Goal: Register for event/course

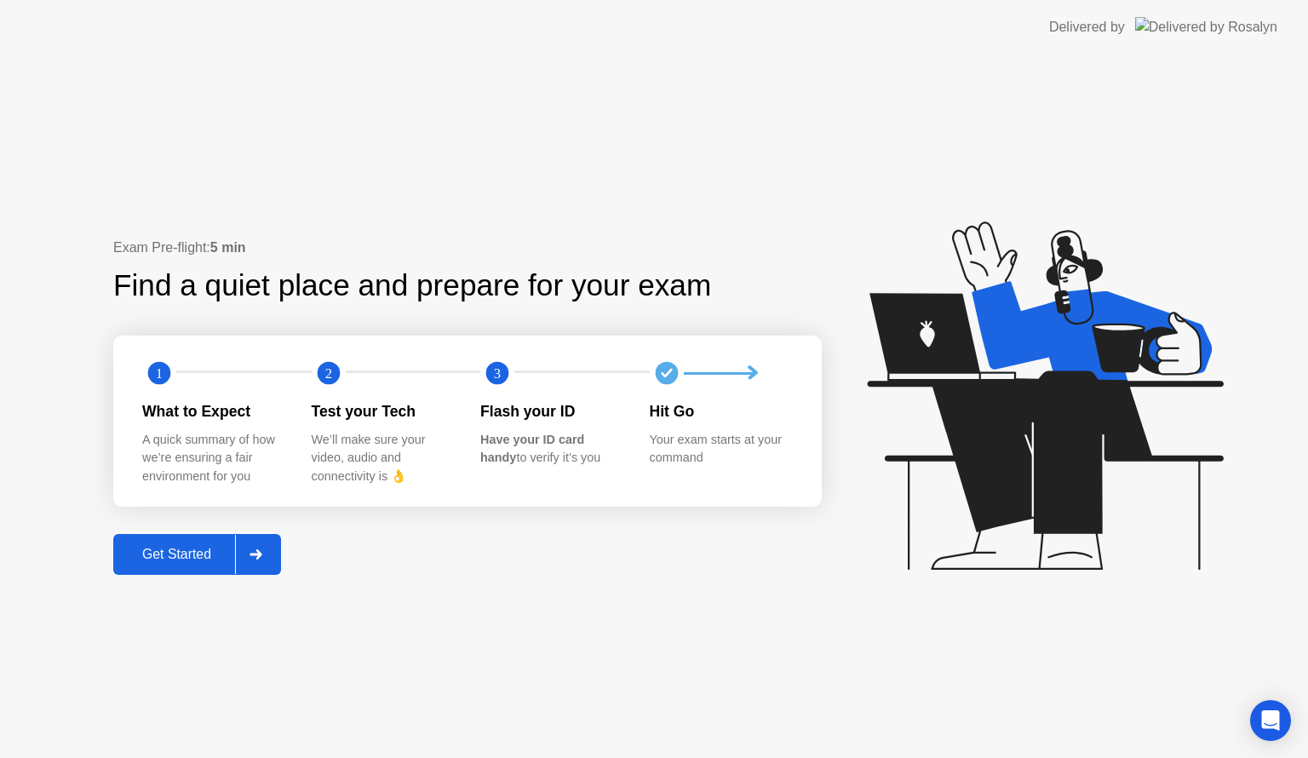
click at [218, 552] on div "Get Started" at bounding box center [176, 554] width 117 height 15
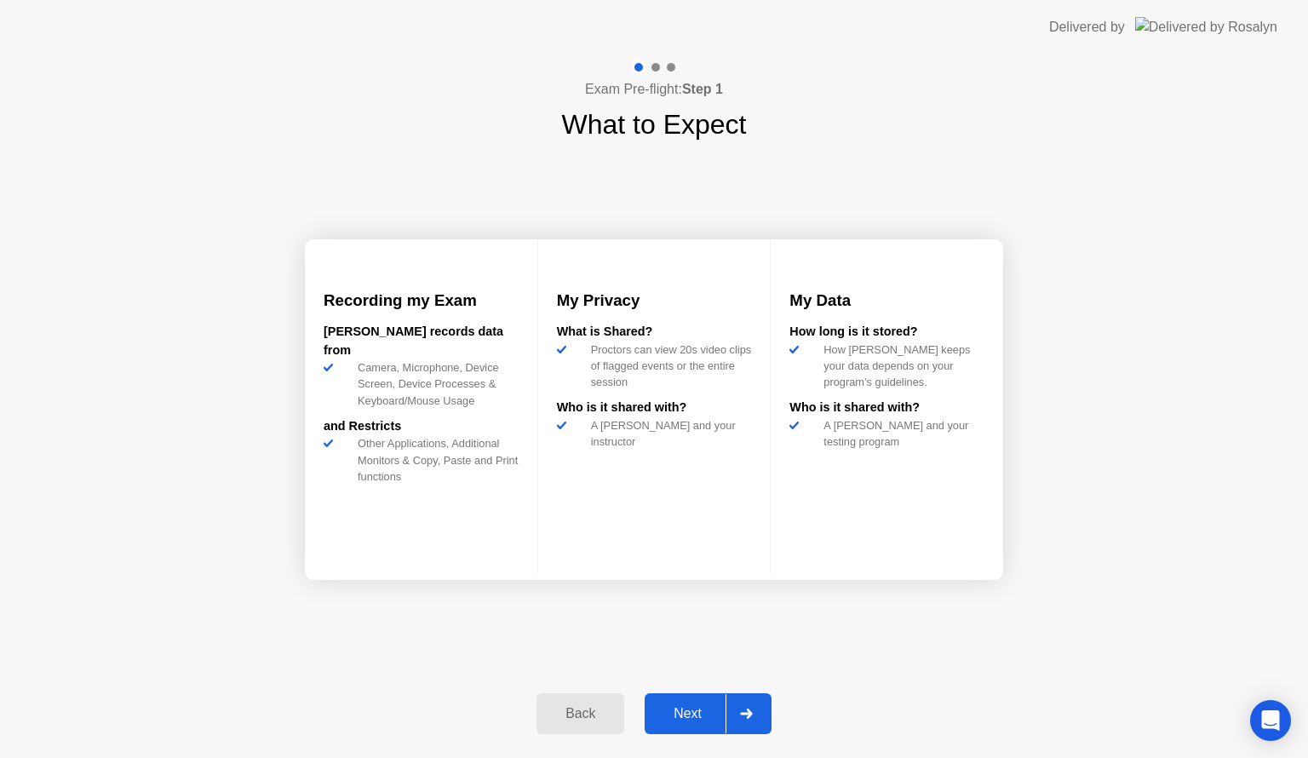
click at [688, 709] on div "Next" at bounding box center [688, 713] width 76 height 15
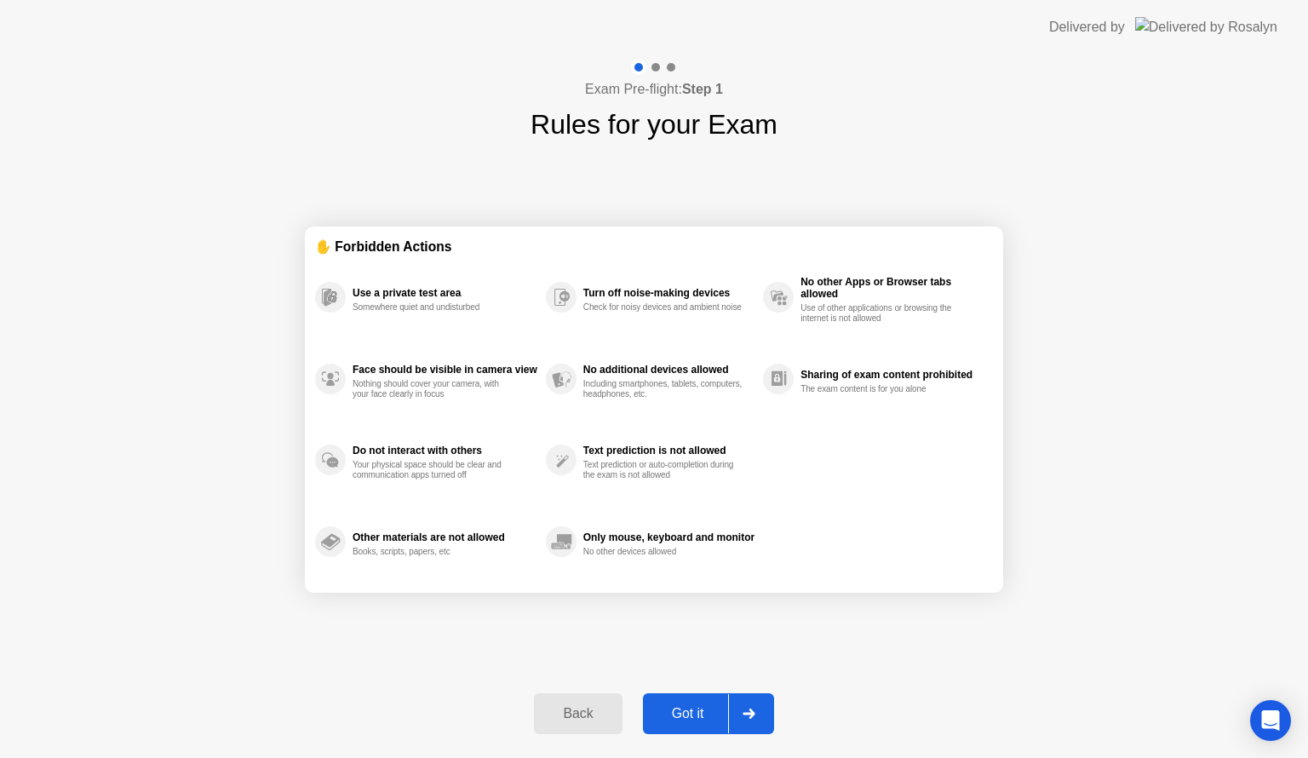
click at [688, 709] on div "Got it" at bounding box center [688, 713] width 80 height 15
select select "**********"
select select "*******"
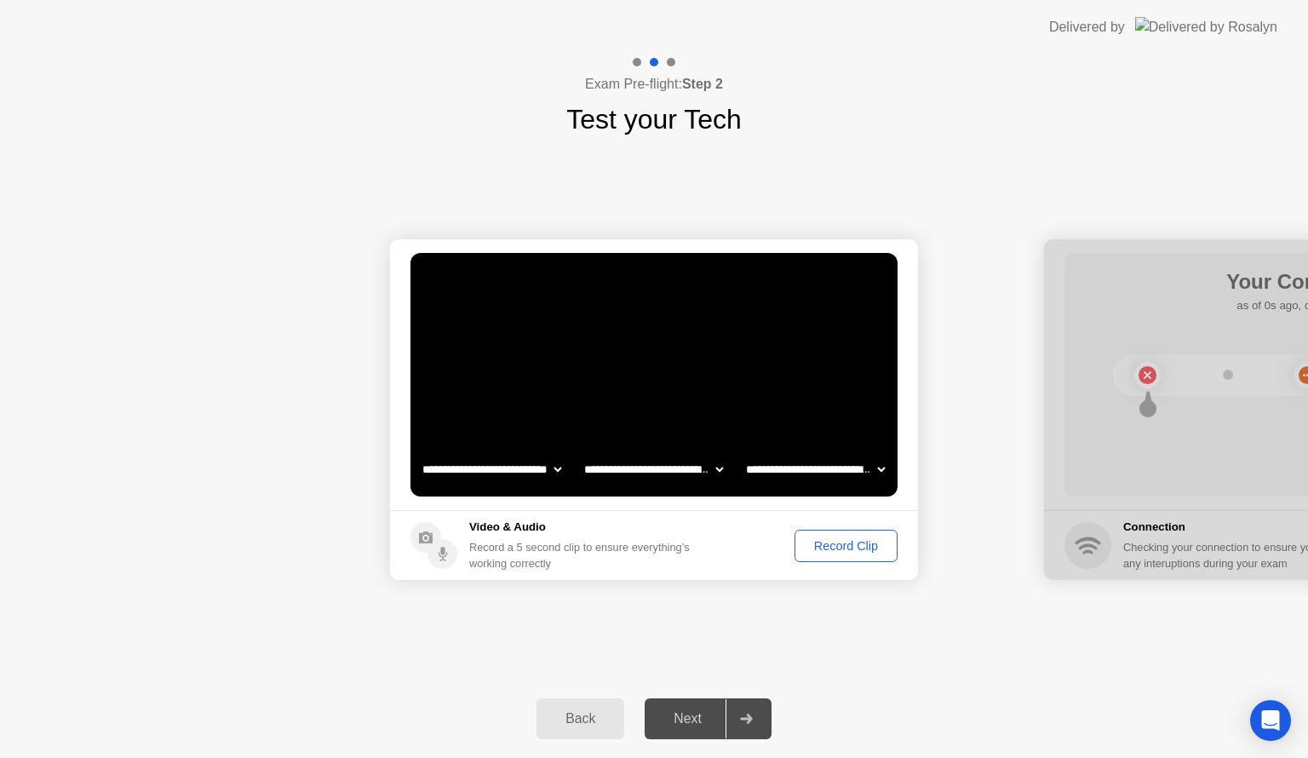
click at [839, 542] on div "Record Clip" at bounding box center [846, 546] width 91 height 14
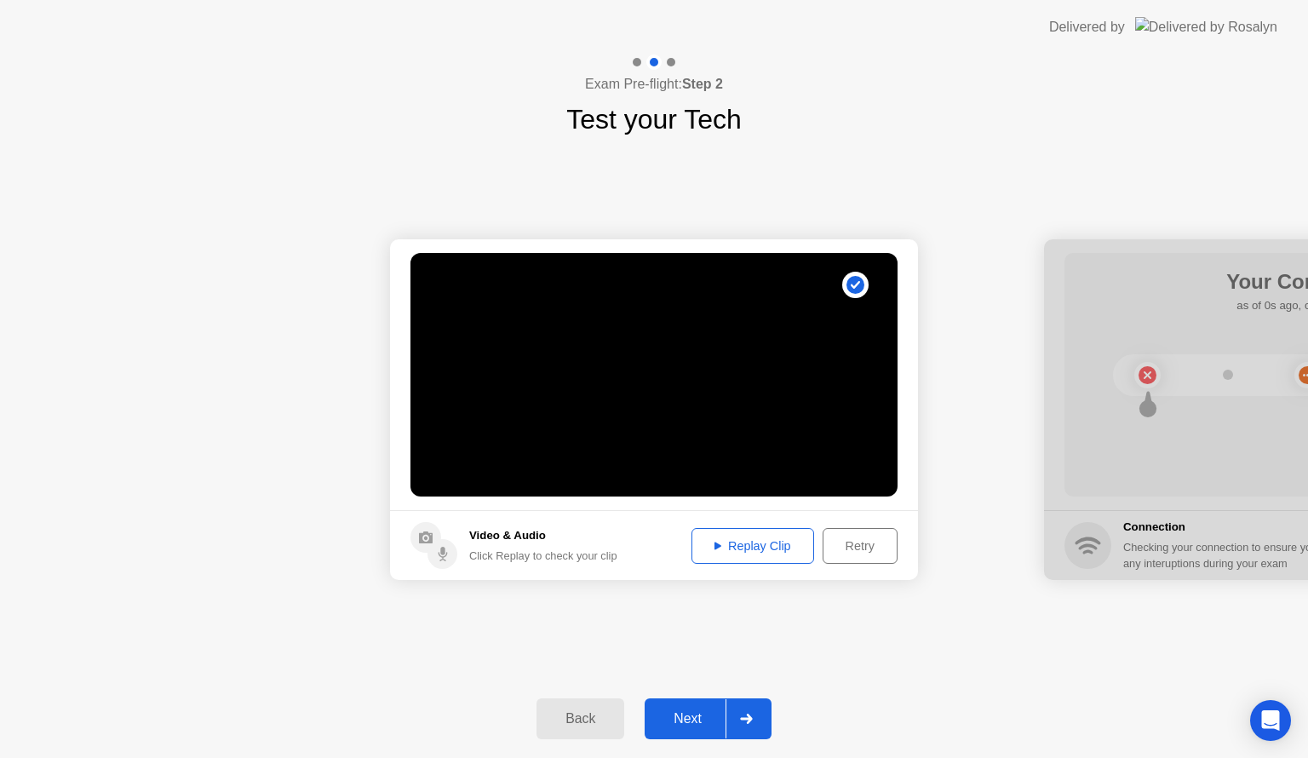
click at [701, 714] on div "Next" at bounding box center [688, 718] width 76 height 15
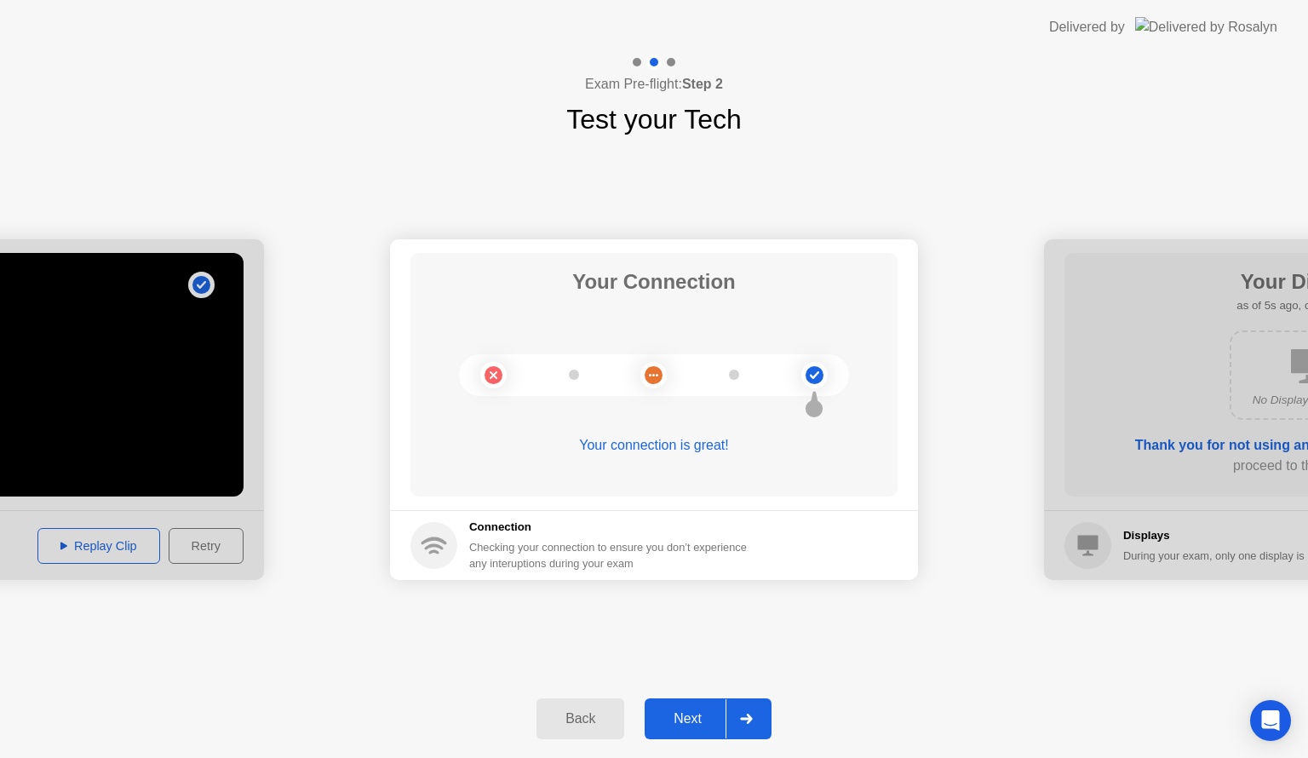
click at [698, 711] on div "Next" at bounding box center [688, 718] width 76 height 15
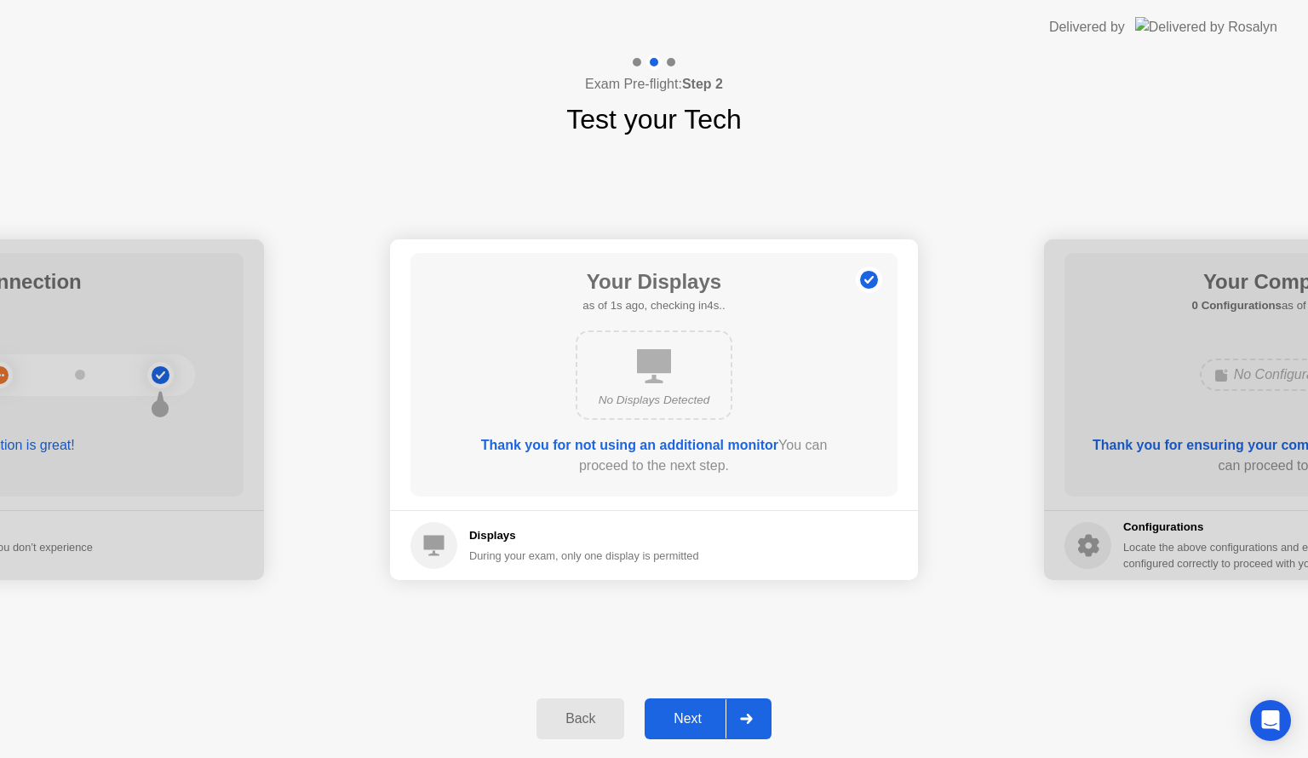
click at [698, 711] on div "Next" at bounding box center [688, 718] width 76 height 15
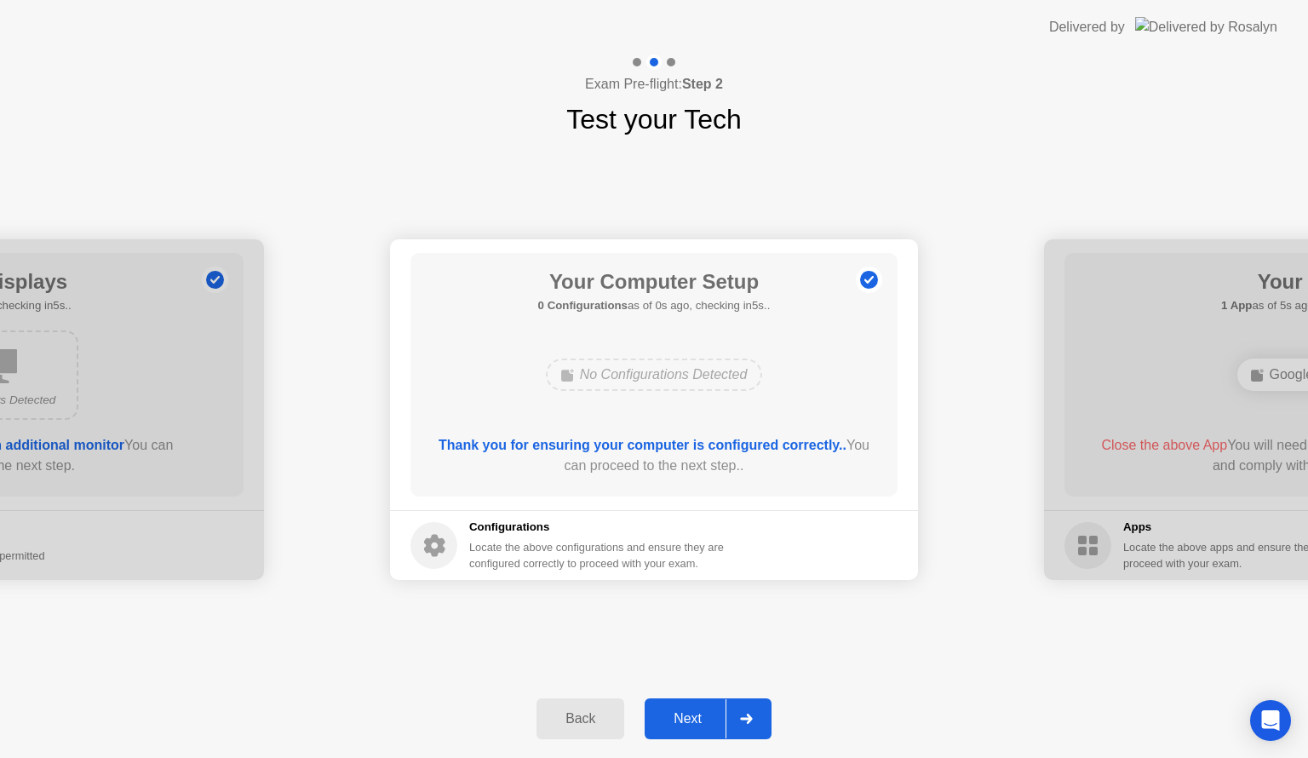
click at [698, 711] on div "Next" at bounding box center [688, 718] width 76 height 15
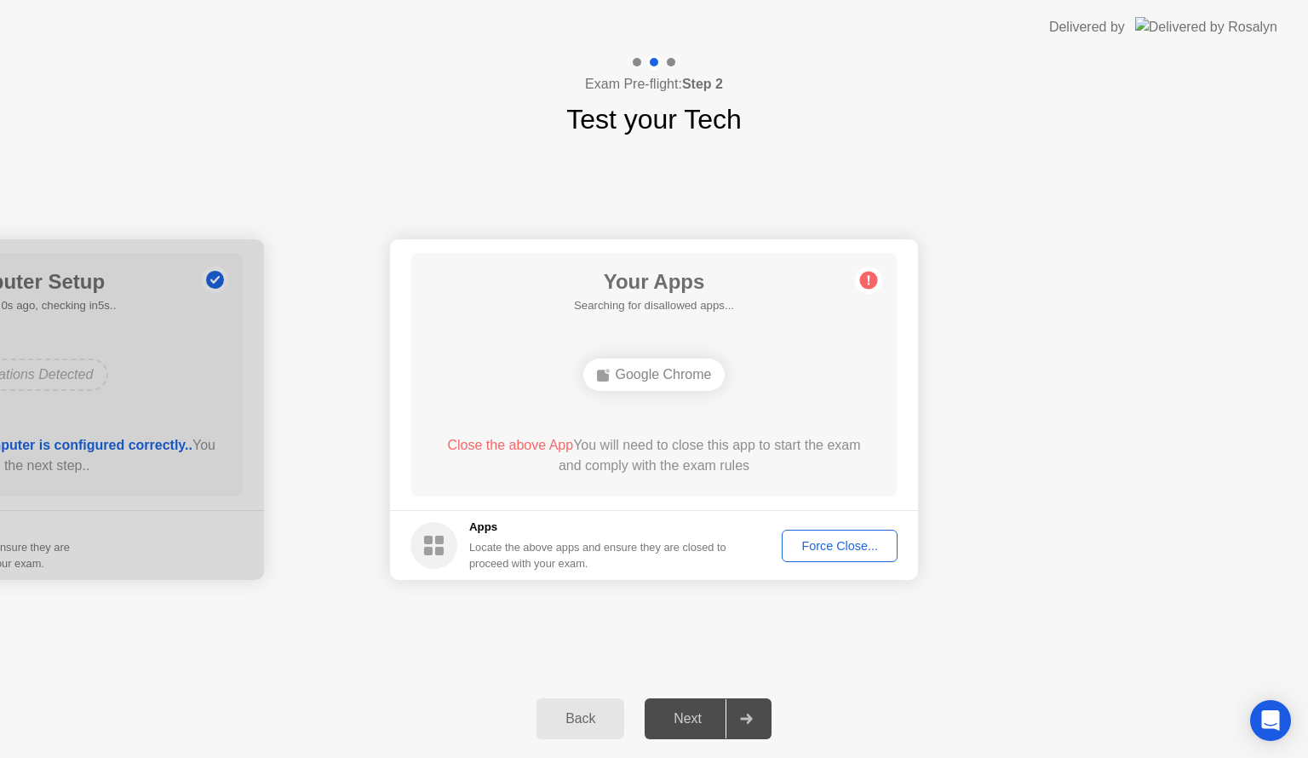
click at [698, 711] on div "Next" at bounding box center [688, 718] width 76 height 15
click at [824, 540] on div "Force Close..." at bounding box center [840, 546] width 104 height 14
click at [821, 549] on div "Force Close..." at bounding box center [840, 546] width 104 height 14
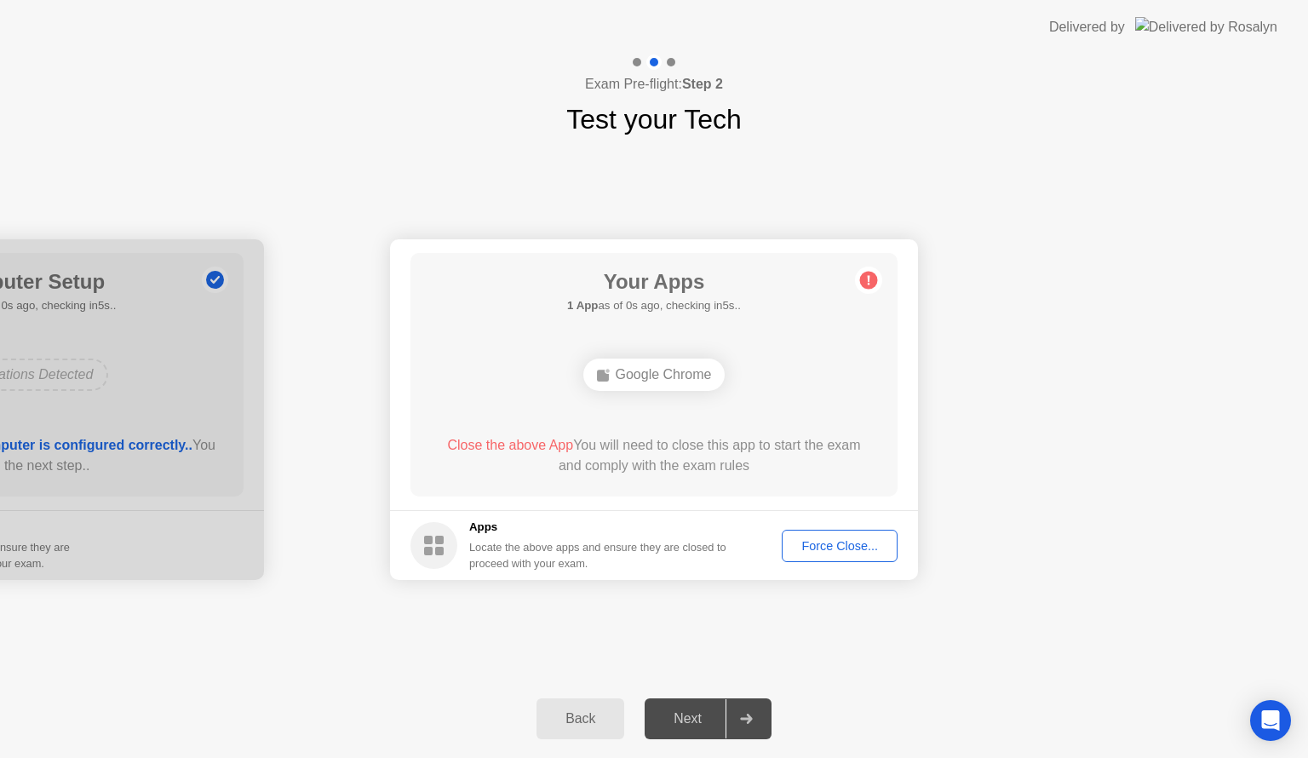
click at [807, 545] on div "Force Close..." at bounding box center [840, 546] width 104 height 14
click at [818, 545] on div "Force Close..." at bounding box center [840, 546] width 104 height 14
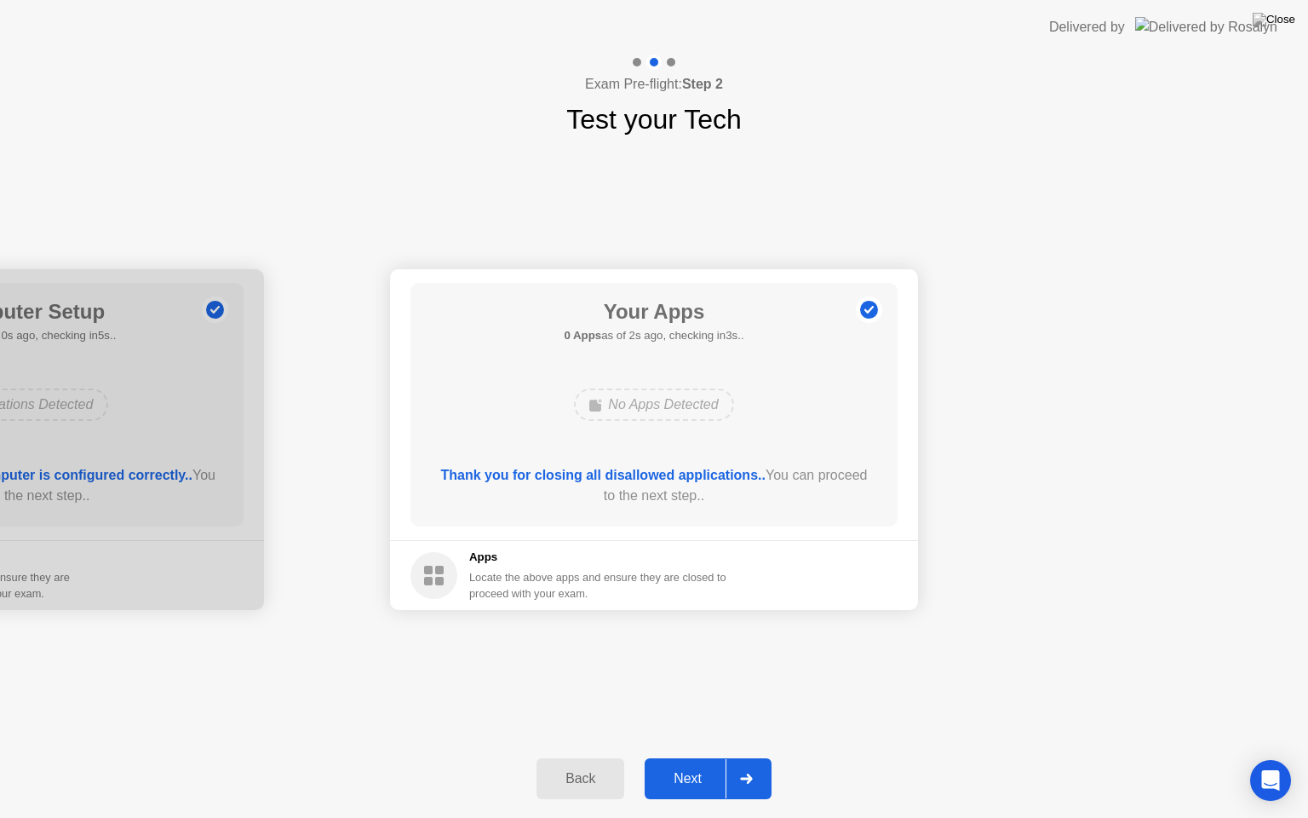
click at [691, 757] on div "Next" at bounding box center [688, 778] width 76 height 15
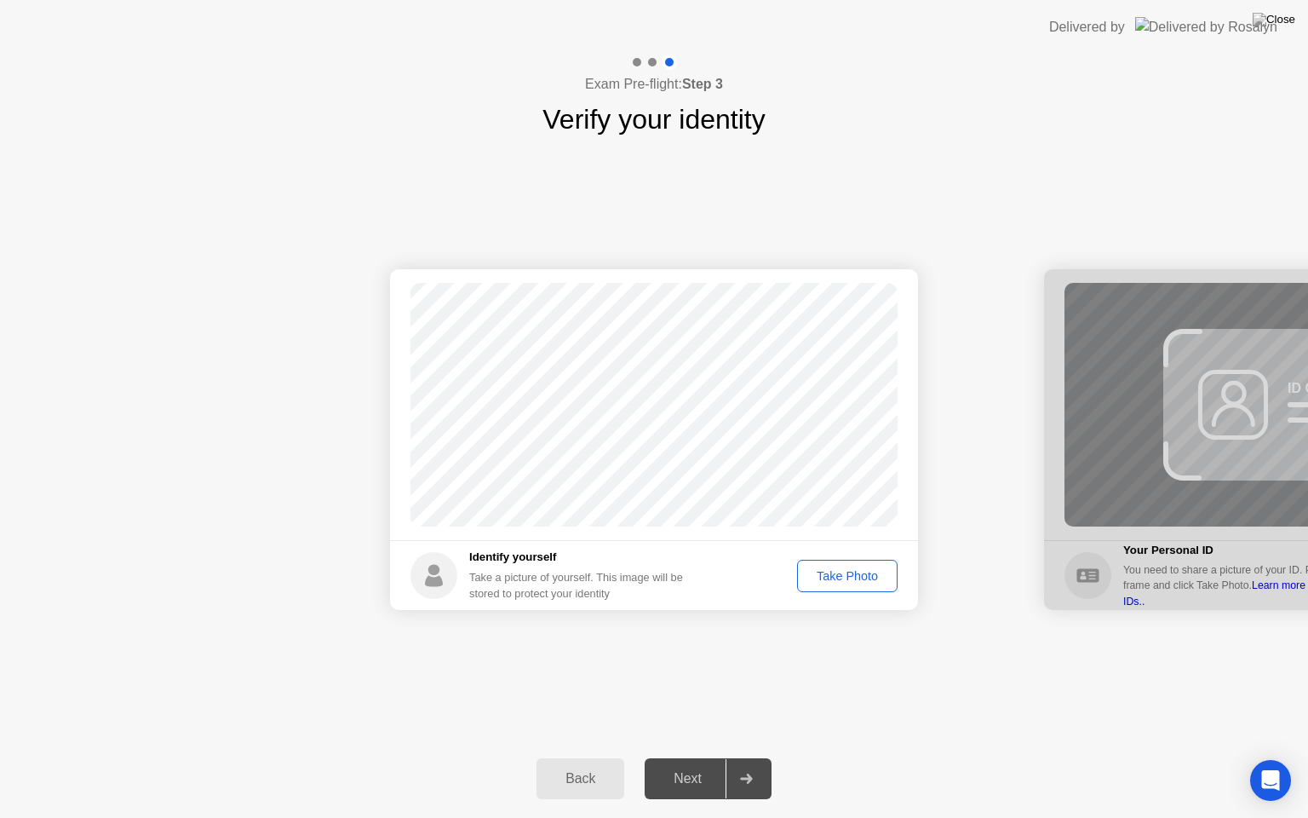
click at [833, 581] on div "Take Photo" at bounding box center [847, 576] width 89 height 14
click at [681, 757] on div "Next" at bounding box center [688, 778] width 76 height 15
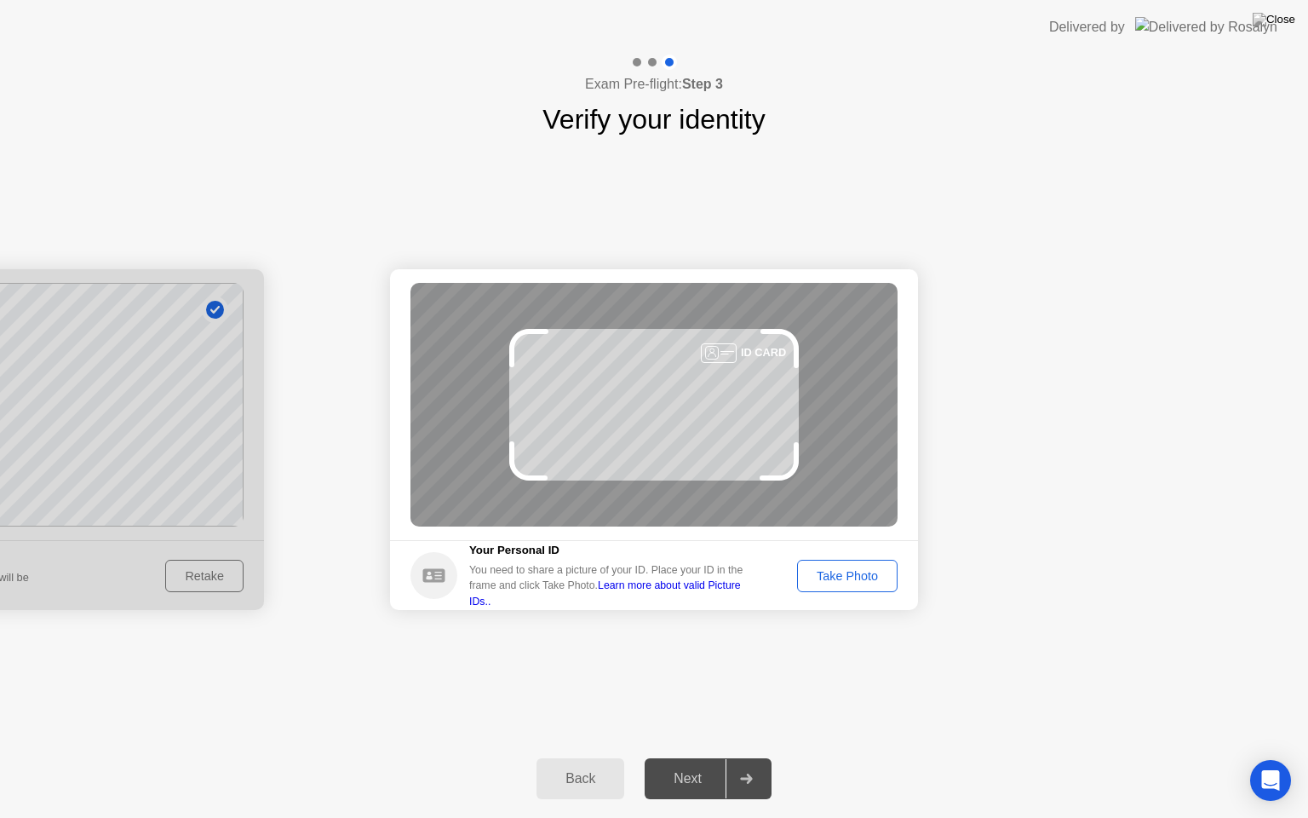
click at [820, 575] on div "Take Photo" at bounding box center [847, 576] width 89 height 14
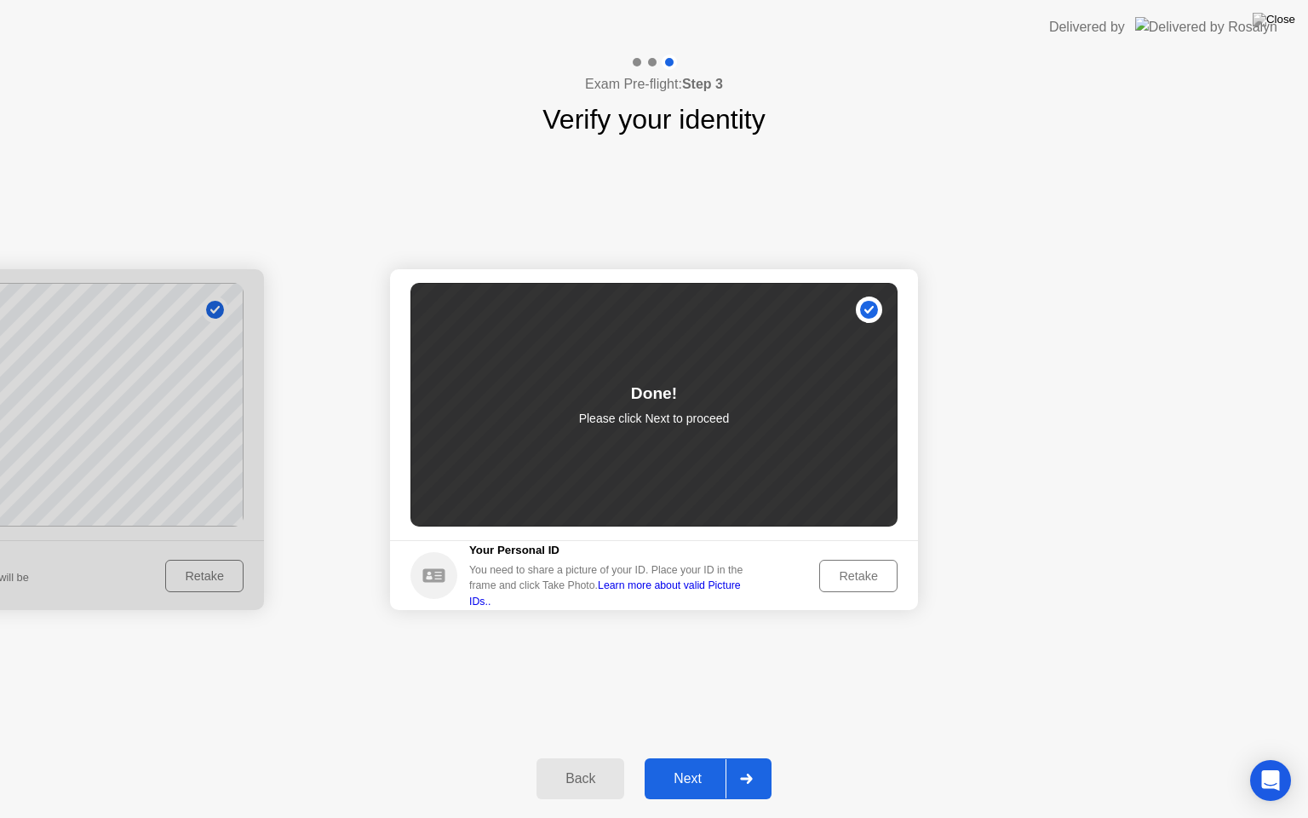
click at [695, 757] on div "Next" at bounding box center [688, 778] width 76 height 15
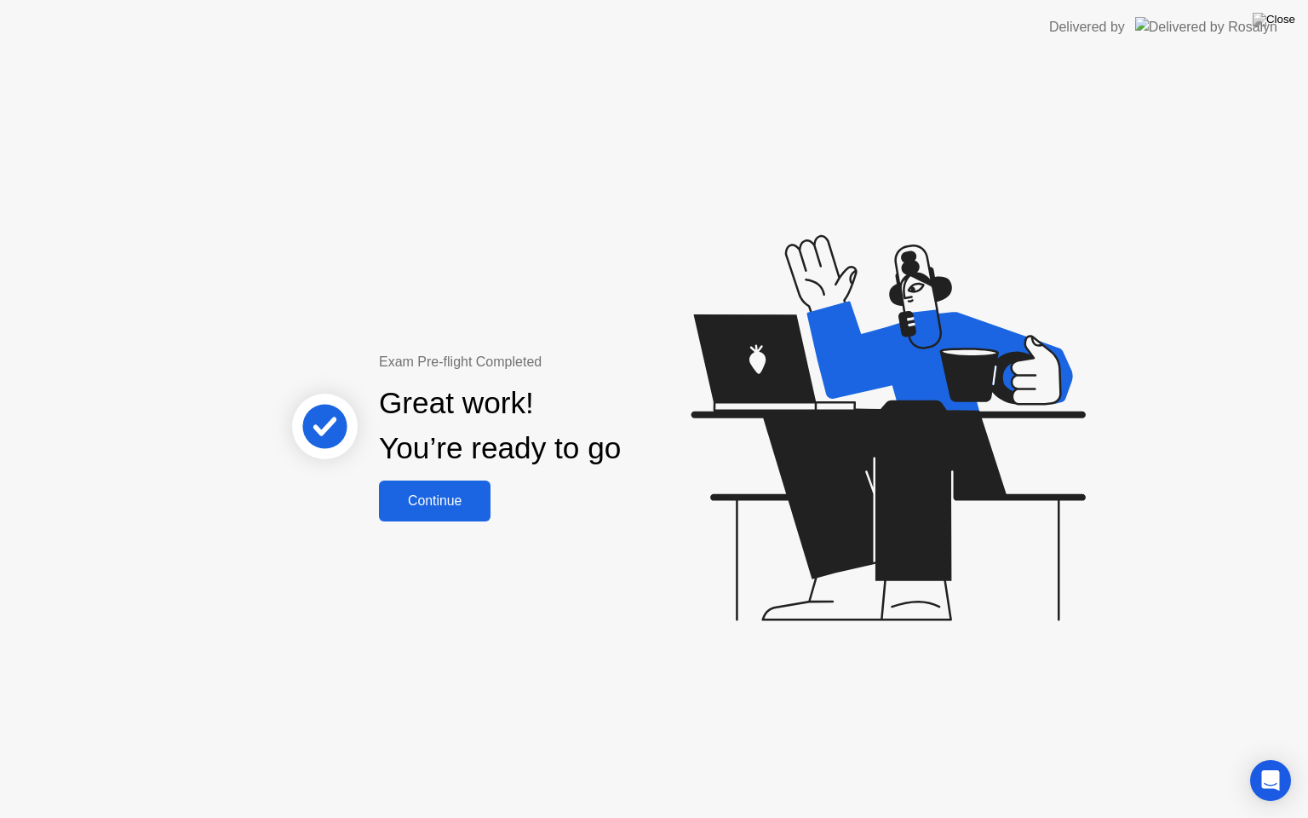
click at [431, 504] on div "Continue" at bounding box center [434, 500] width 101 height 15
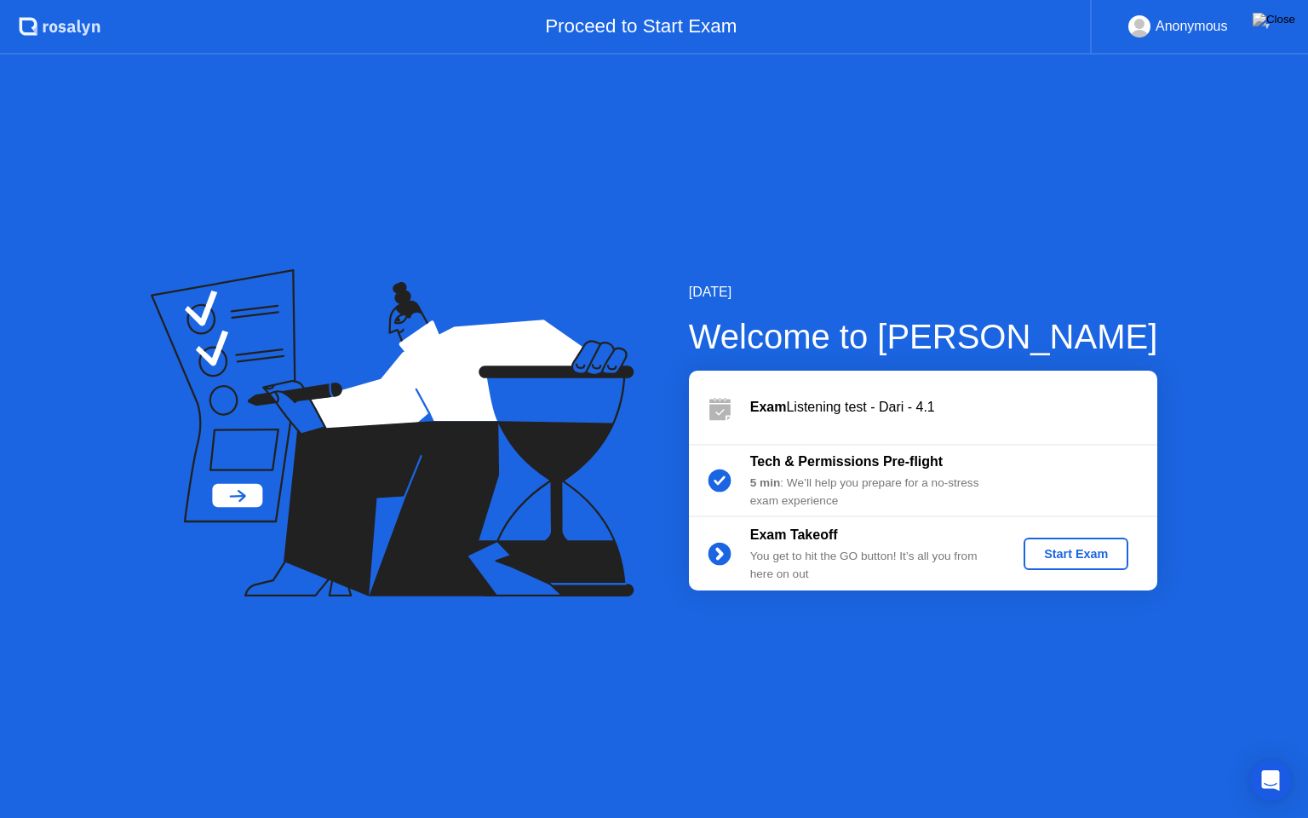
click at [1097, 554] on div "Start Exam" at bounding box center [1075, 554] width 91 height 14
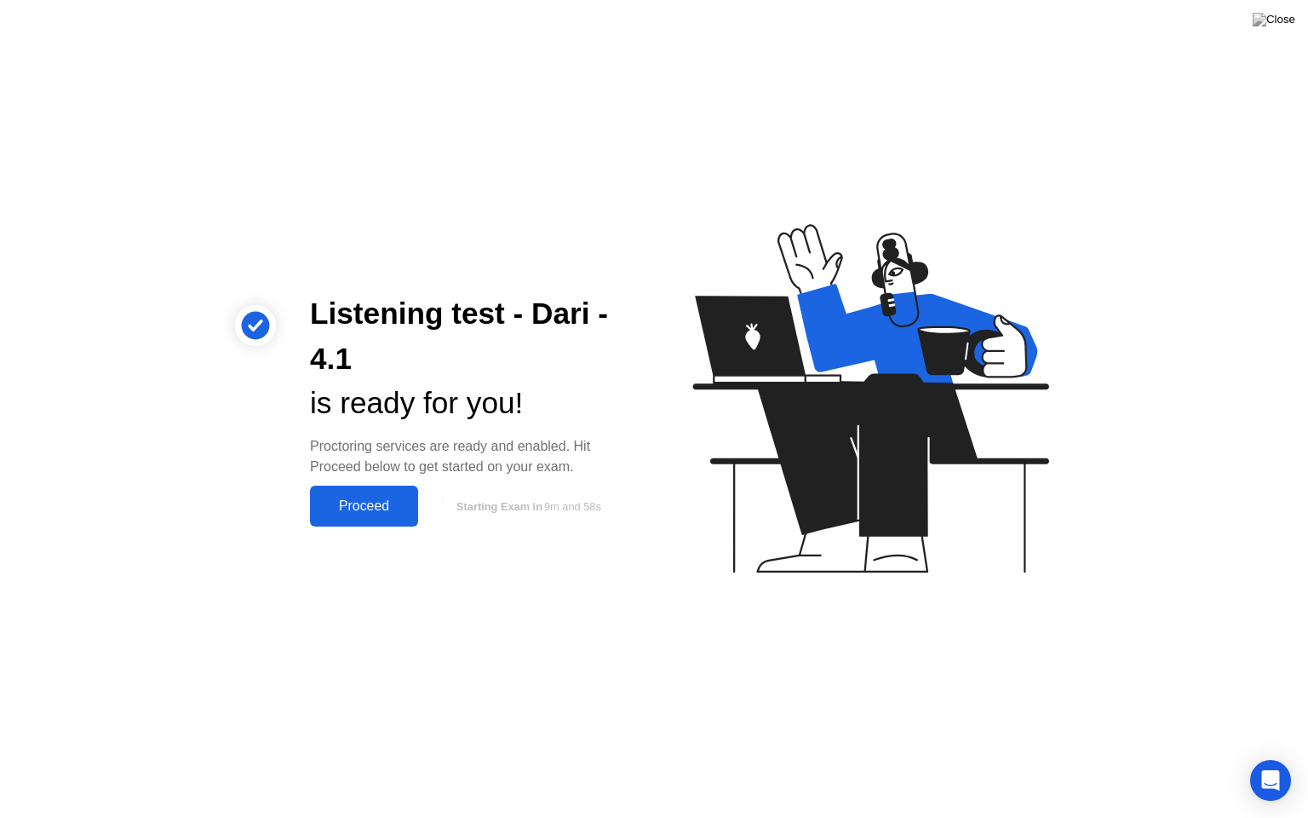
click at [365, 507] on div "Proceed" at bounding box center [364, 505] width 98 height 15
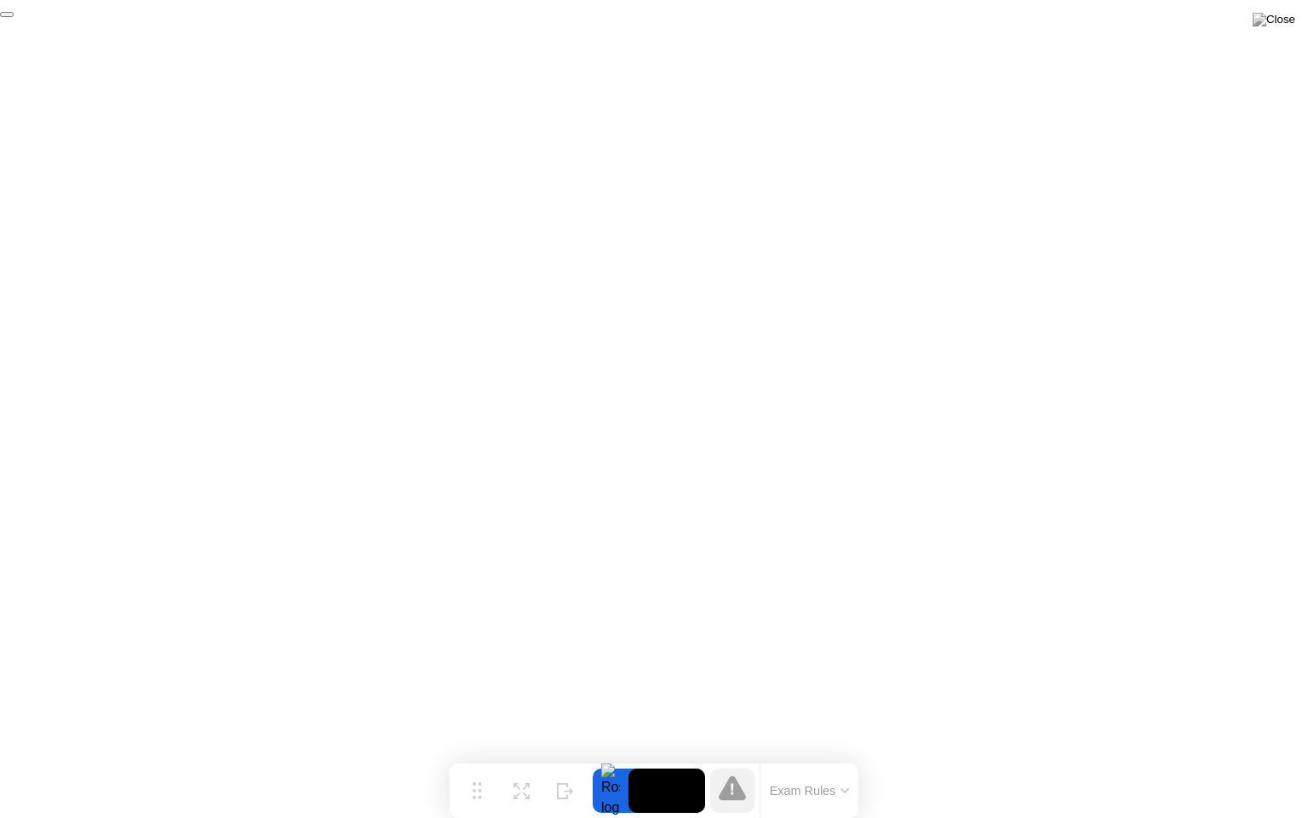
click div "End Proctoring Session"
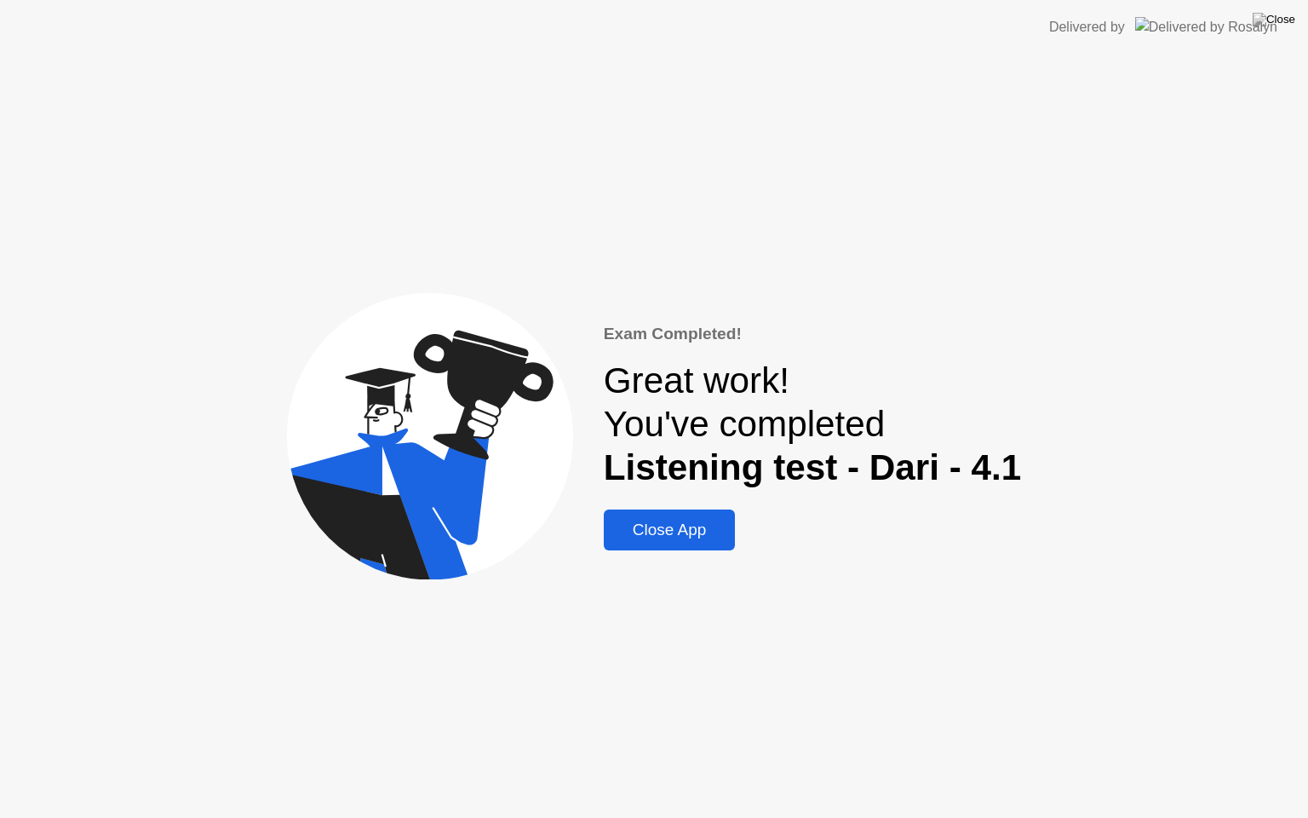
click at [676, 521] on div "Close App" at bounding box center [670, 529] width 122 height 19
